Goal: Task Accomplishment & Management: Manage account settings

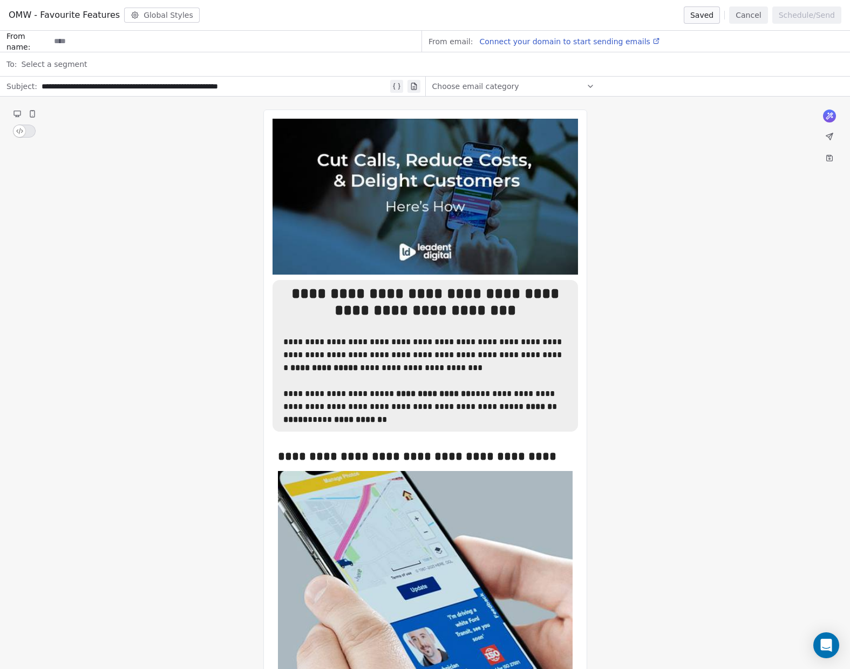
scroll to position [2041, 0]
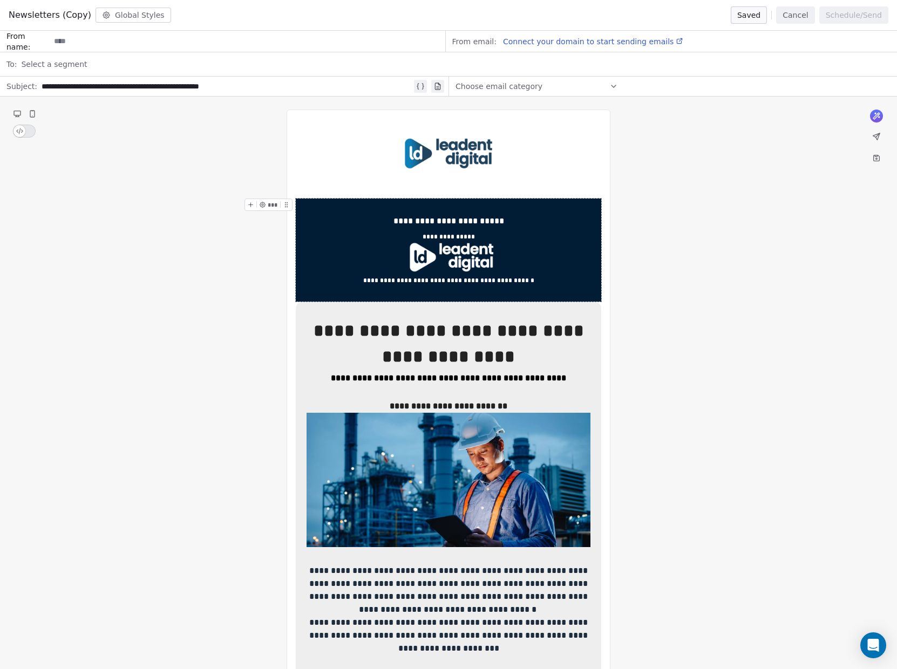
click at [51, 13] on span "Newsletters (Copy)" at bounding box center [50, 15] width 83 height 13
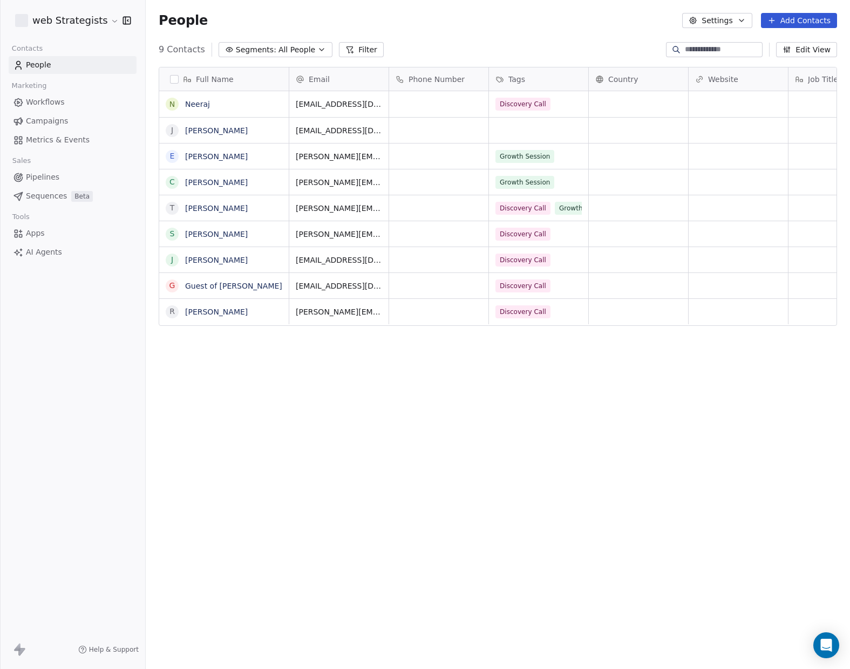
scroll to position [580, 696]
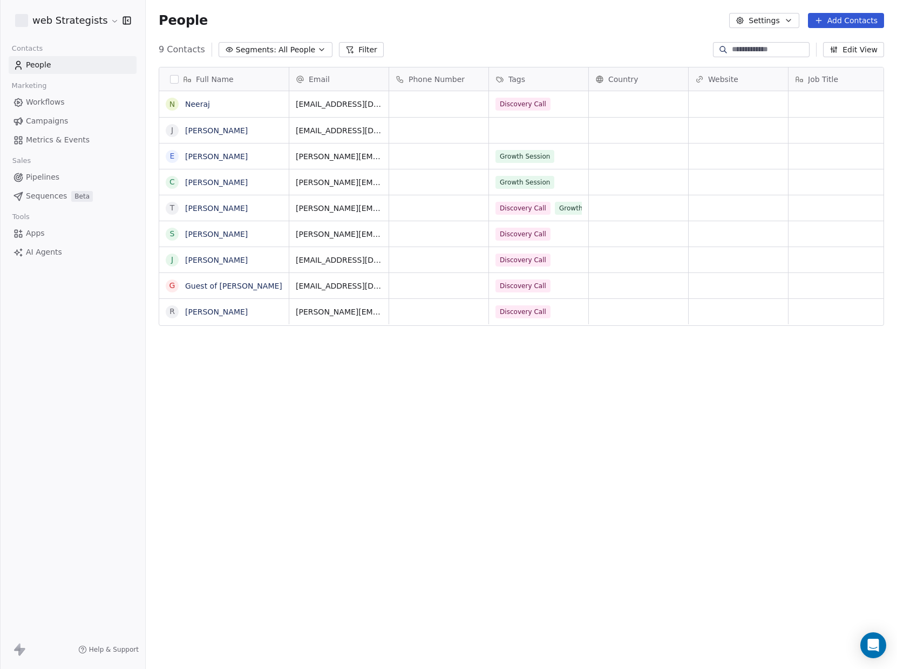
scroll to position [580, 743]
click at [625, 35] on div "People Settings Add Contacts" at bounding box center [521, 20] width 751 height 41
